Goal: Information Seeking & Learning: Learn about a topic

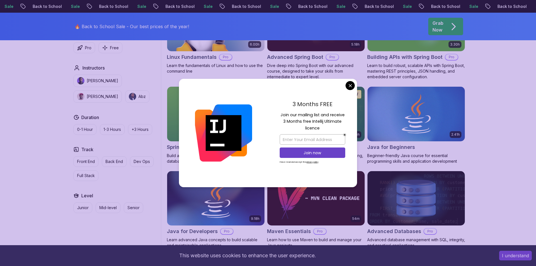
scroll to position [220, 0]
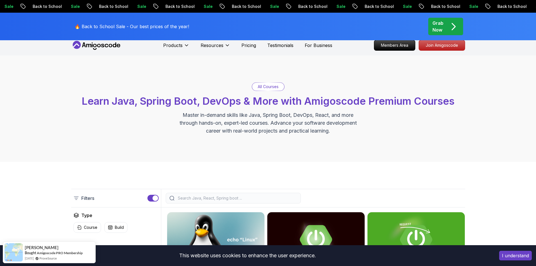
scroll to position [3, 0]
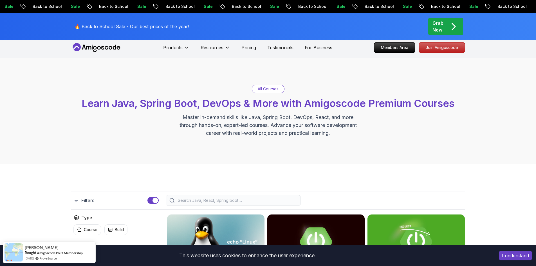
click at [246, 196] on div at bounding box center [233, 200] width 135 height 11
click at [232, 201] on input "search" at bounding box center [237, 200] width 120 height 6
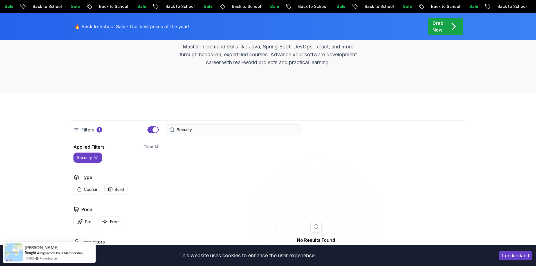
scroll to position [73, 0]
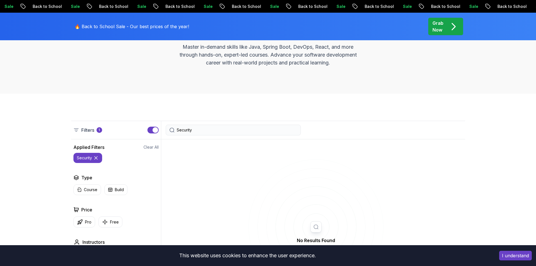
click at [191, 129] on input "Security" at bounding box center [237, 130] width 120 height 6
type input "Spring Security"
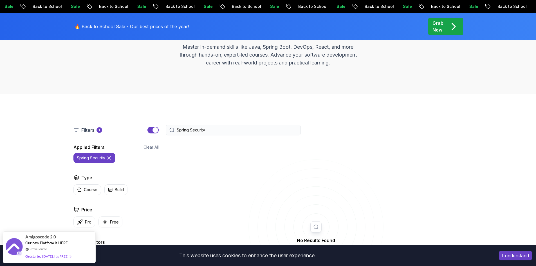
scroll to position [91, 0]
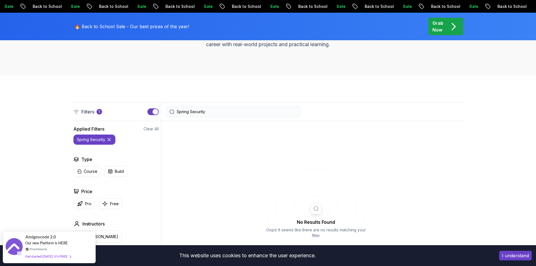
click at [98, 113] on span "1" at bounding box center [99, 112] width 6 height 6
click at [98, 112] on span "1" at bounding box center [99, 112] width 6 height 6
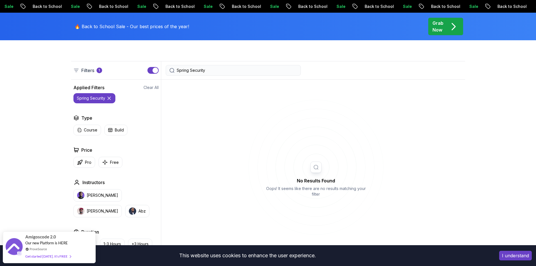
scroll to position [132, 0]
click at [88, 132] on p "Course" at bounding box center [91, 130] width 14 height 6
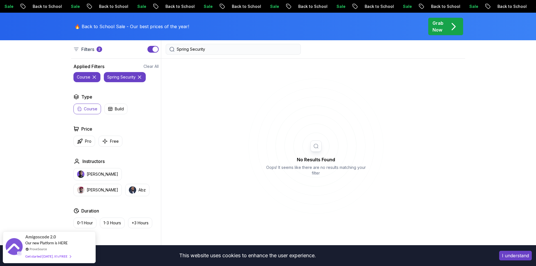
scroll to position [164, 0]
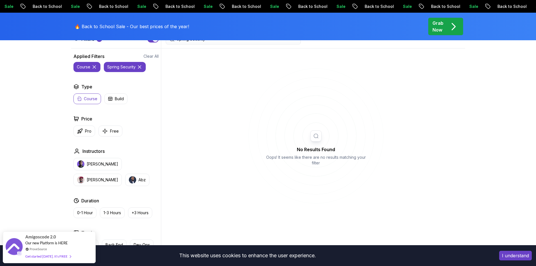
click at [88, 132] on p "Pro" at bounding box center [88, 131] width 6 height 6
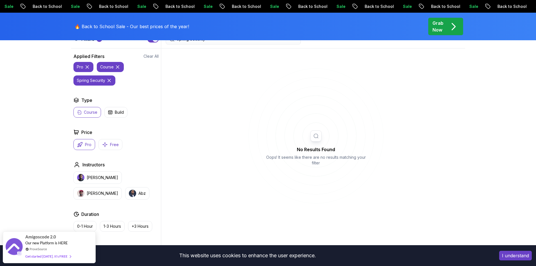
click at [113, 145] on p "Free" at bounding box center [114, 145] width 9 height 6
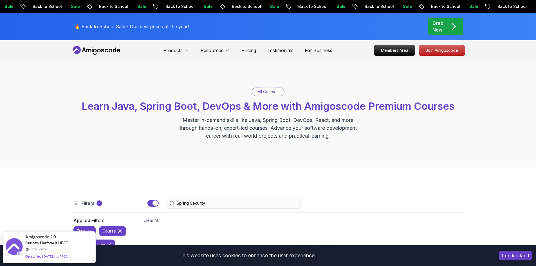
click at [213, 205] on input "Spring Security" at bounding box center [237, 203] width 120 height 6
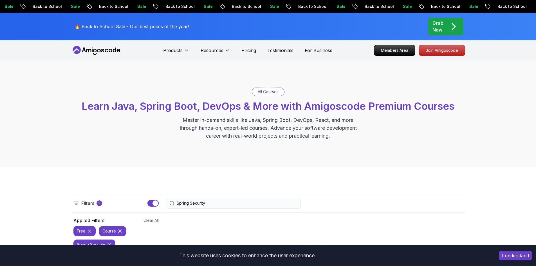
click at [264, 91] on p "All Courses" at bounding box center [268, 92] width 21 height 6
click at [259, 92] on p "All Courses" at bounding box center [268, 92] width 21 height 6
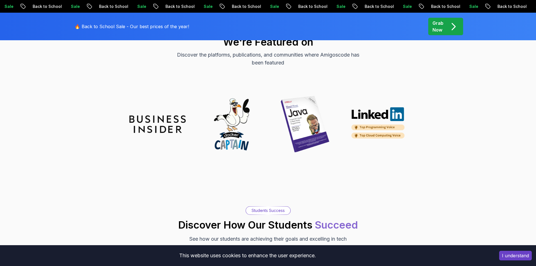
scroll to position [513, 0]
